Goal: Information Seeking & Learning: Learn about a topic

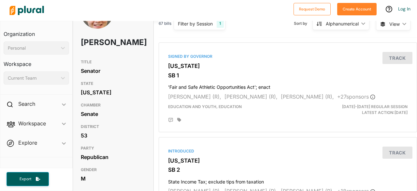
scroll to position [130, 0]
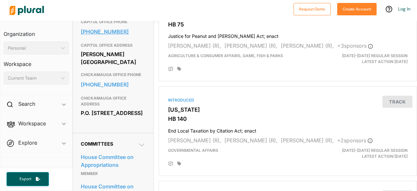
scroll to position [261, 0]
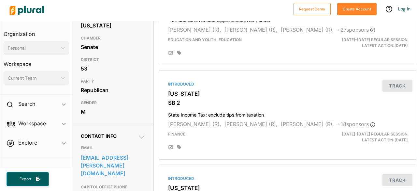
scroll to position [98, 0]
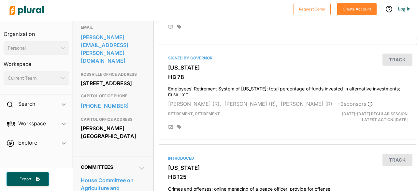
scroll to position [228, 0]
